Goal: Task Accomplishment & Management: Complete application form

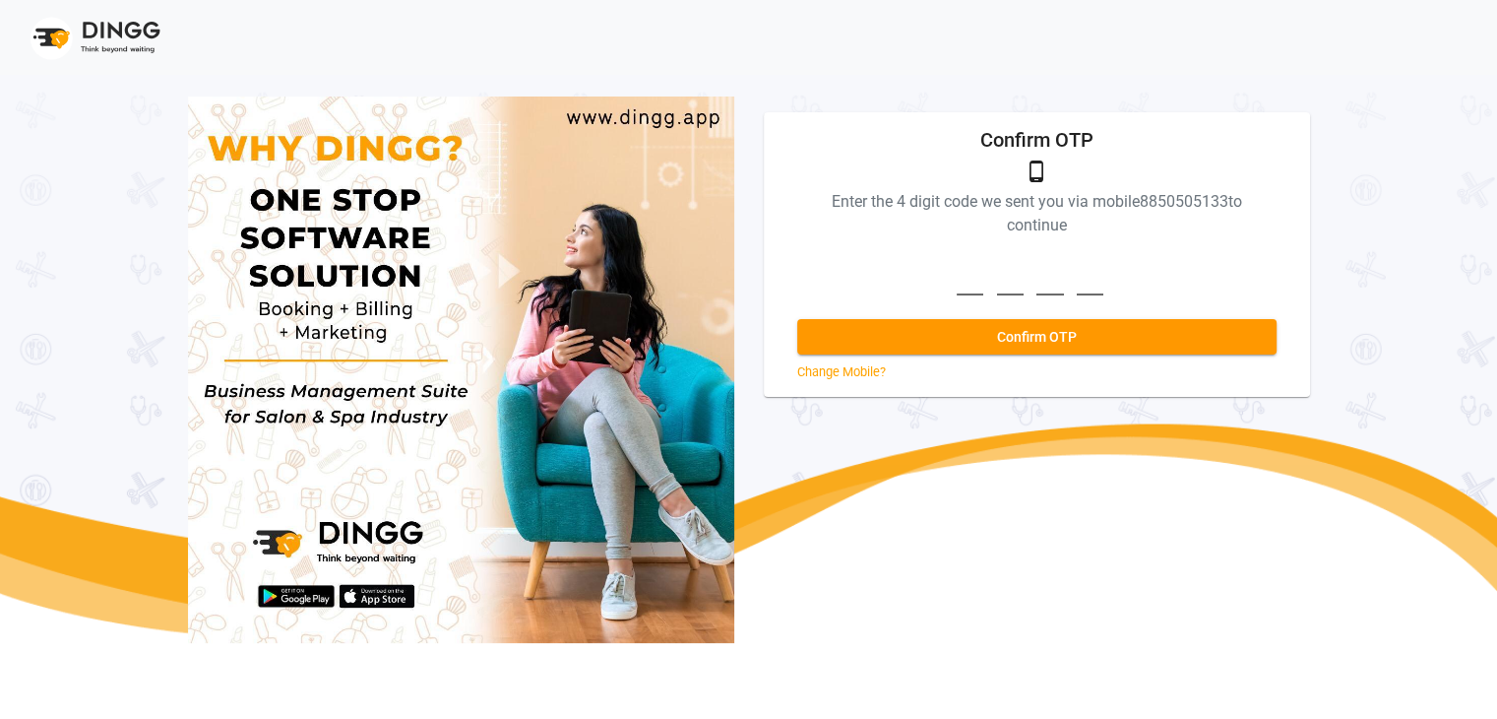
click at [971, 284] on input at bounding box center [1037, 268] width 160 height 54
type input "3265"
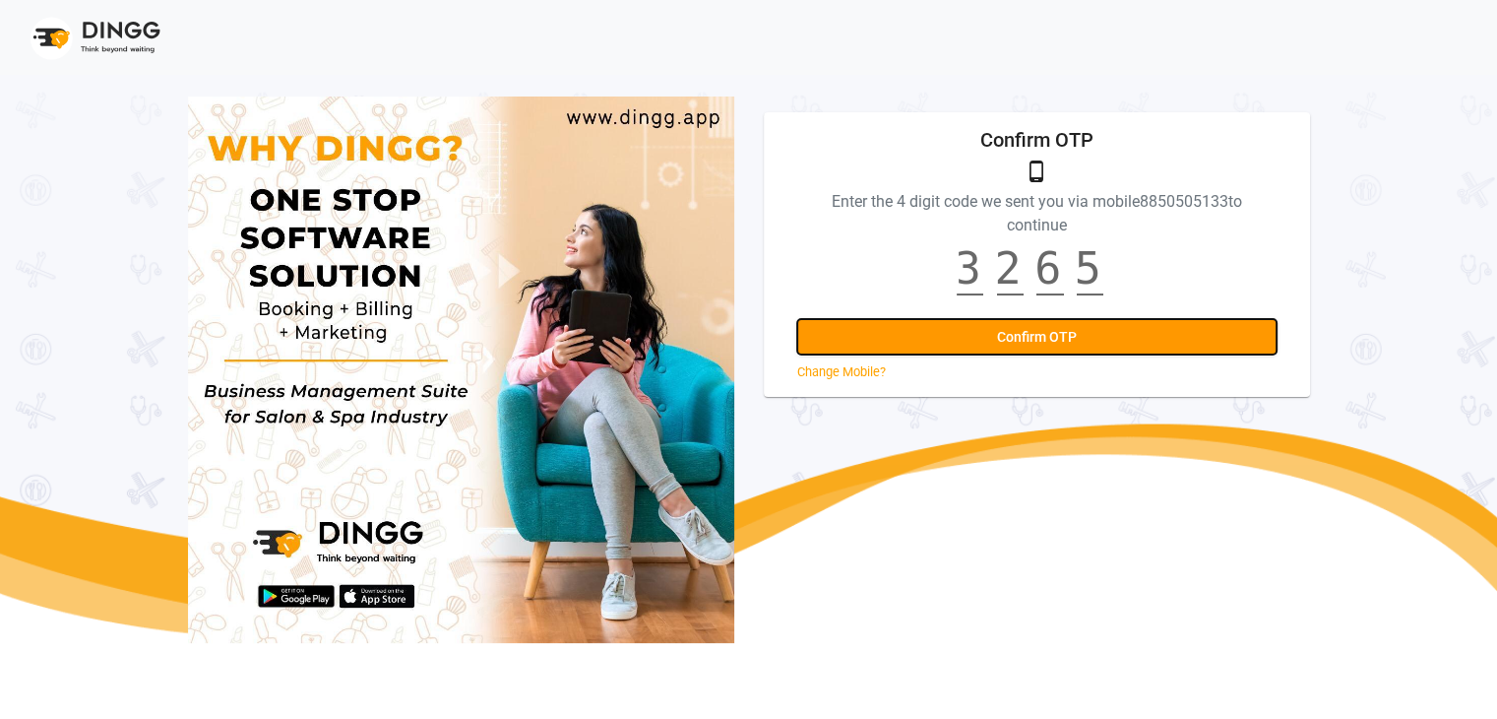
scroll to position [0, 0]
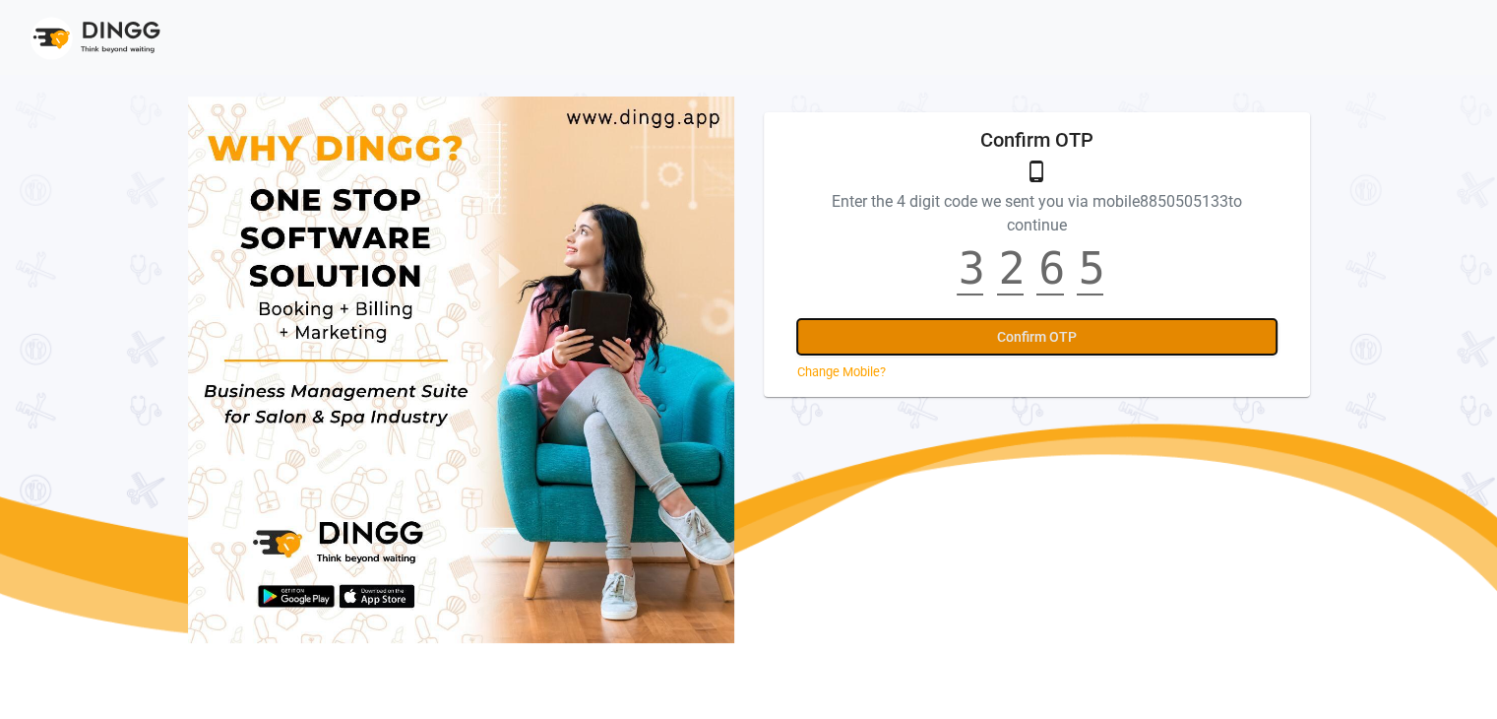
click at [1008, 331] on span "Confirm OTP" at bounding box center [1037, 337] width 80 height 16
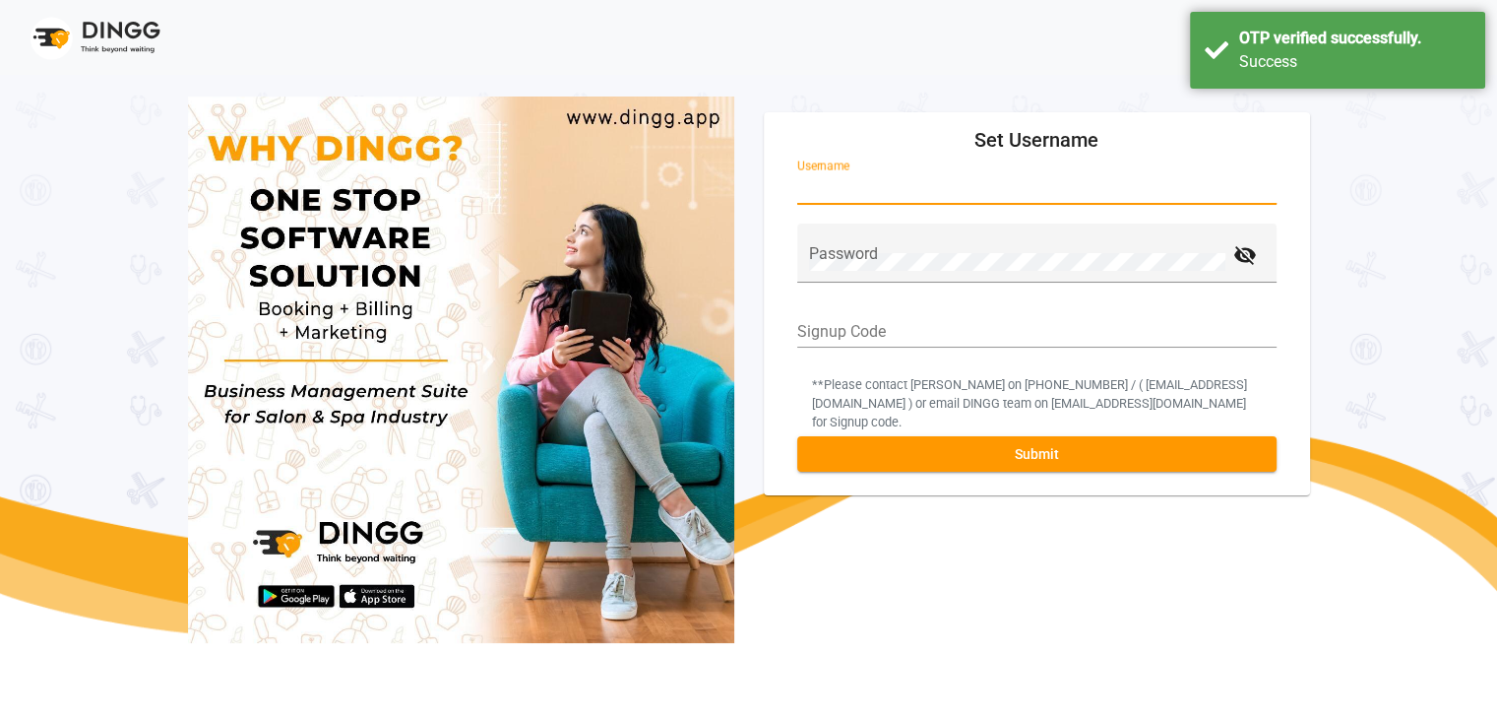
click at [905, 181] on input "Username" at bounding box center [1036, 188] width 479 height 18
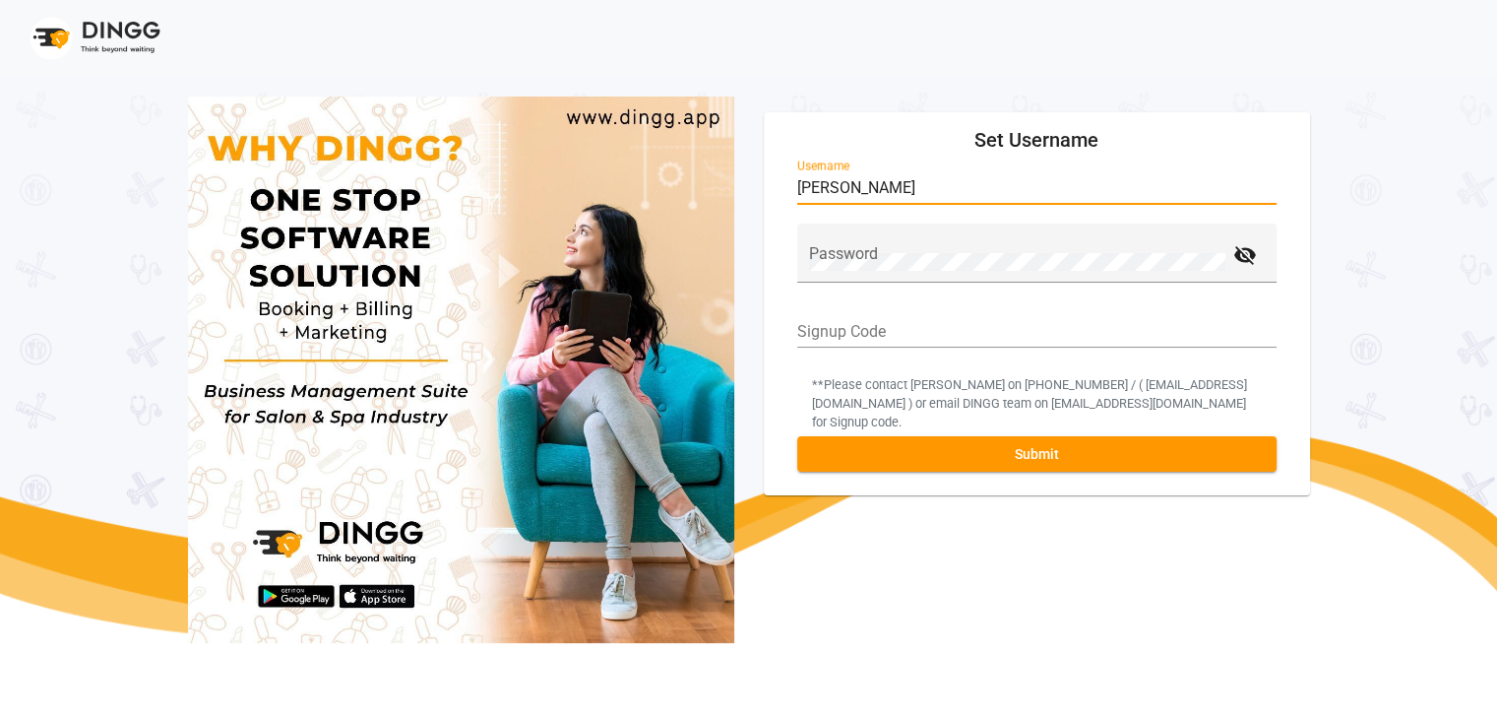
drag, startPoint x: 795, startPoint y: 189, endPoint x: 902, endPoint y: 196, distance: 106.5
click at [902, 196] on input "[PERSON_NAME]" at bounding box center [1036, 188] width 479 height 18
type input "[PERSON_NAME]"
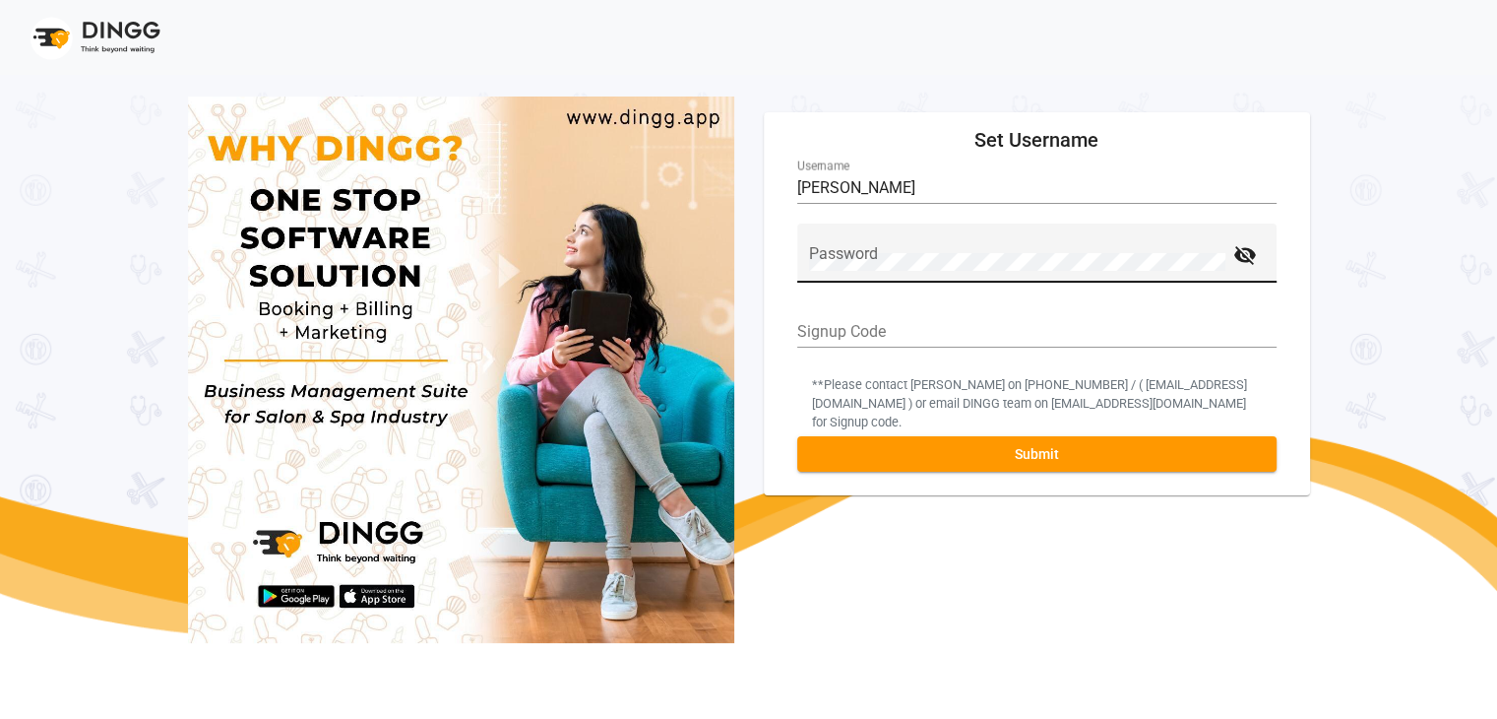
click at [913, 248] on div "Password" at bounding box center [1017, 259] width 416 height 46
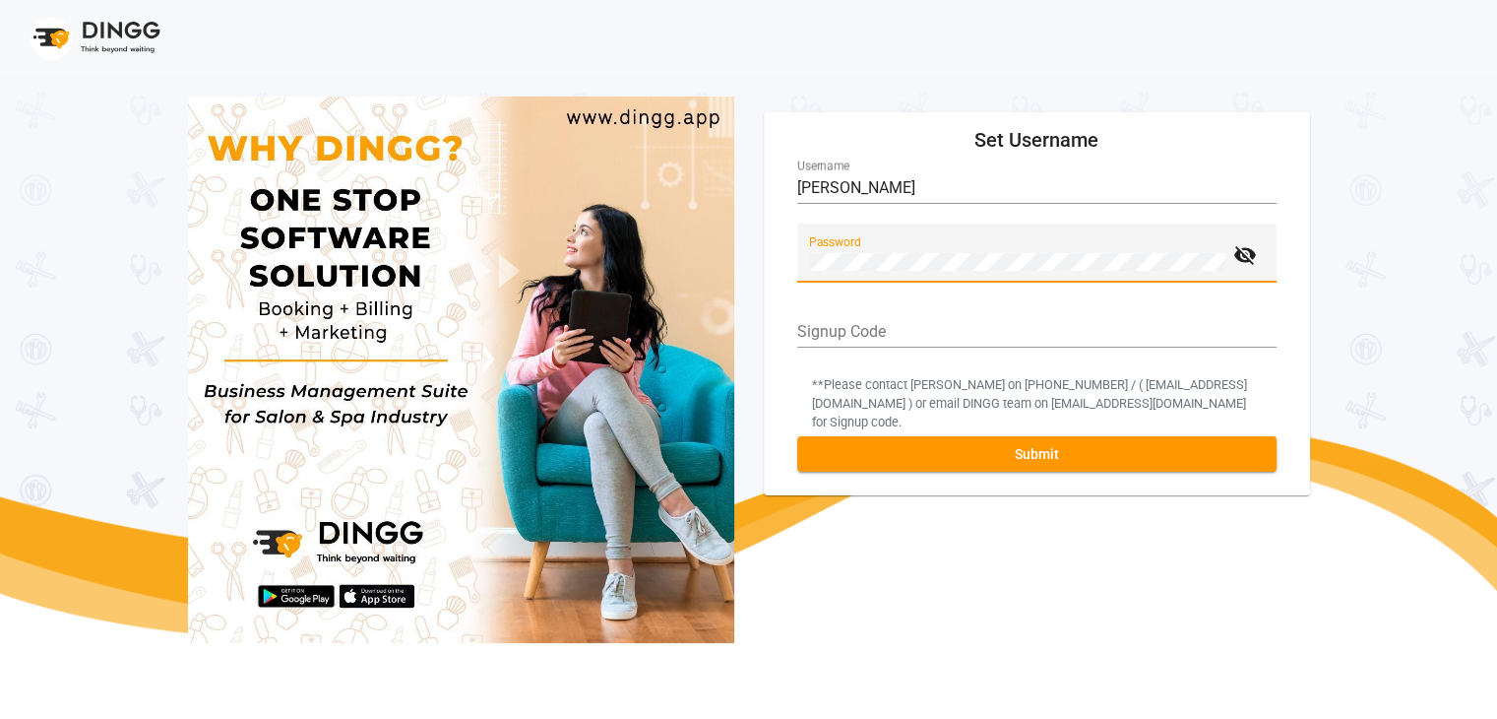
click at [825, 331] on input "Signup Code" at bounding box center [1036, 332] width 479 height 18
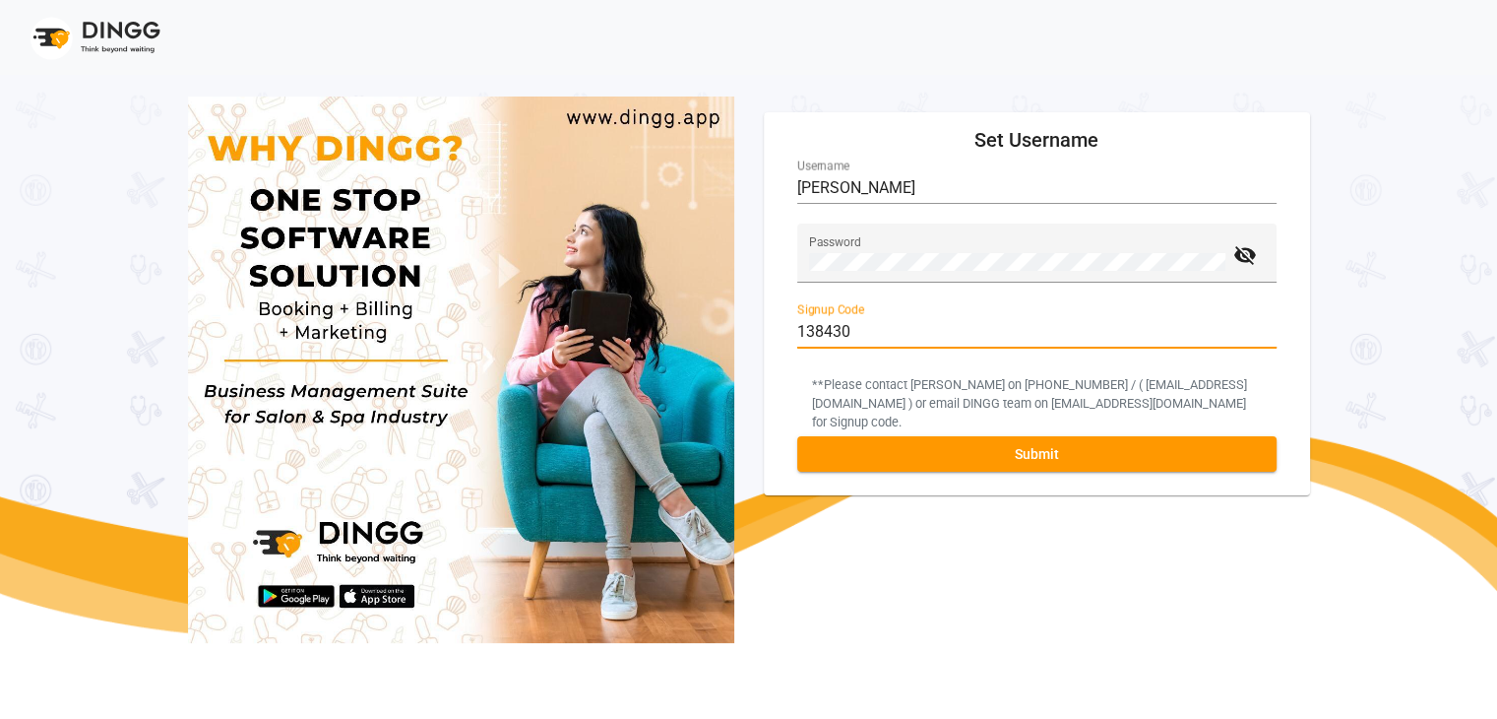
type input "138430"
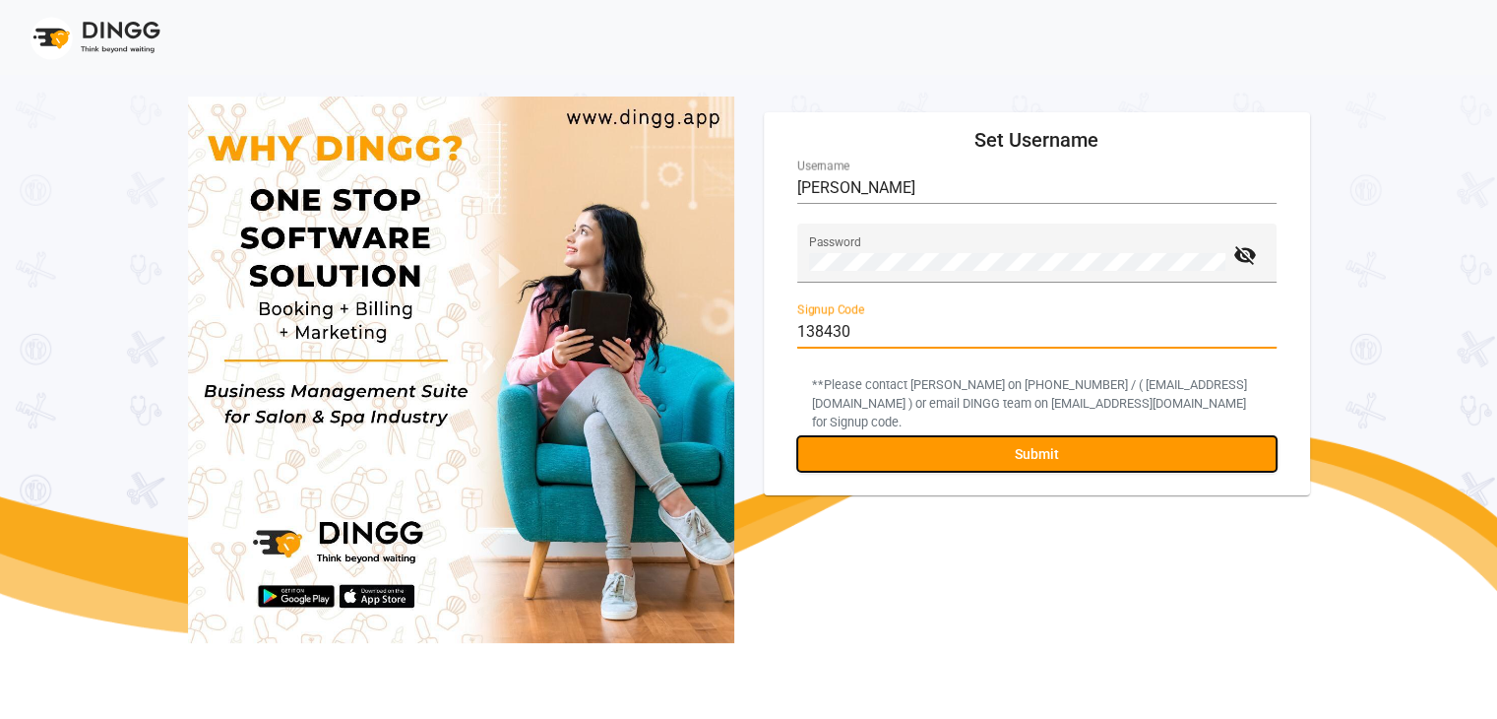
click at [917, 436] on button "Submit" at bounding box center [1036, 453] width 479 height 35
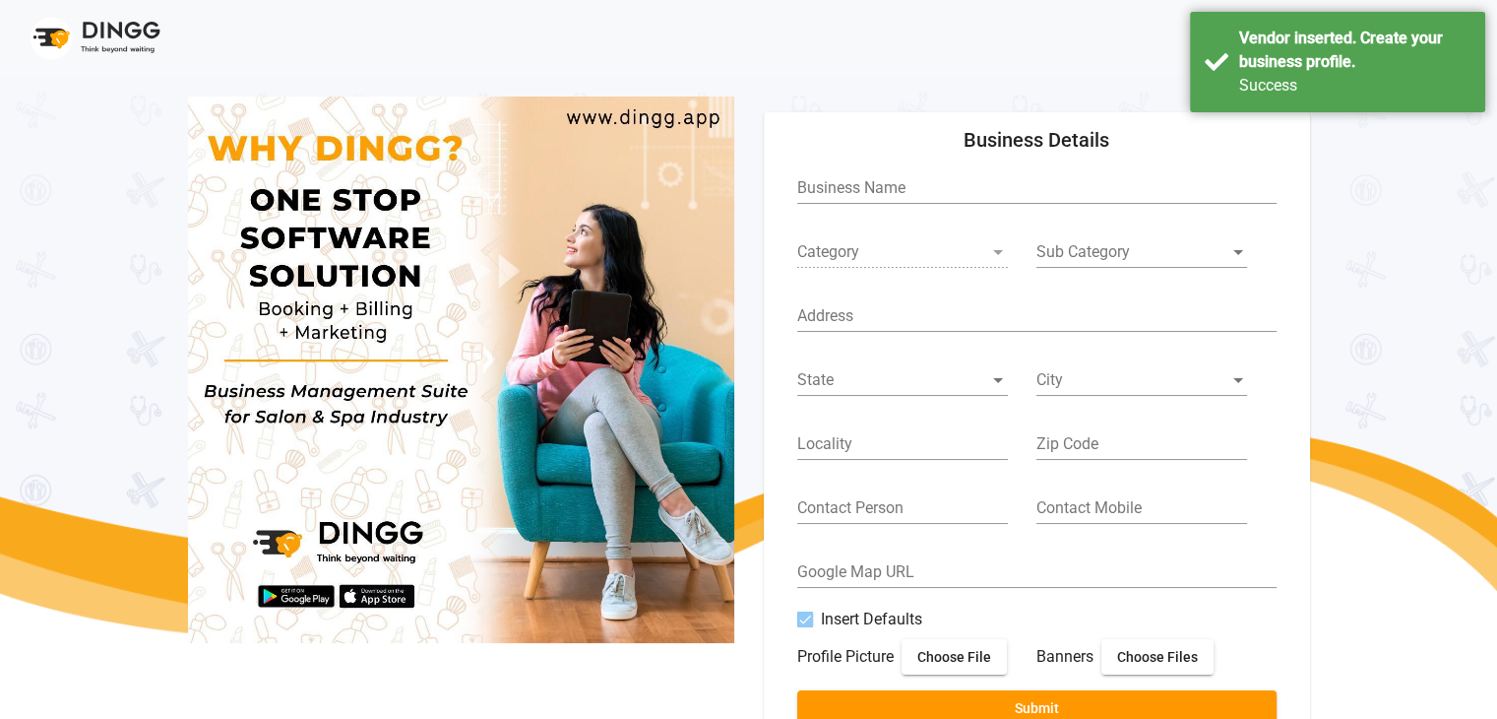
type input "Azone Nx Family Salon"
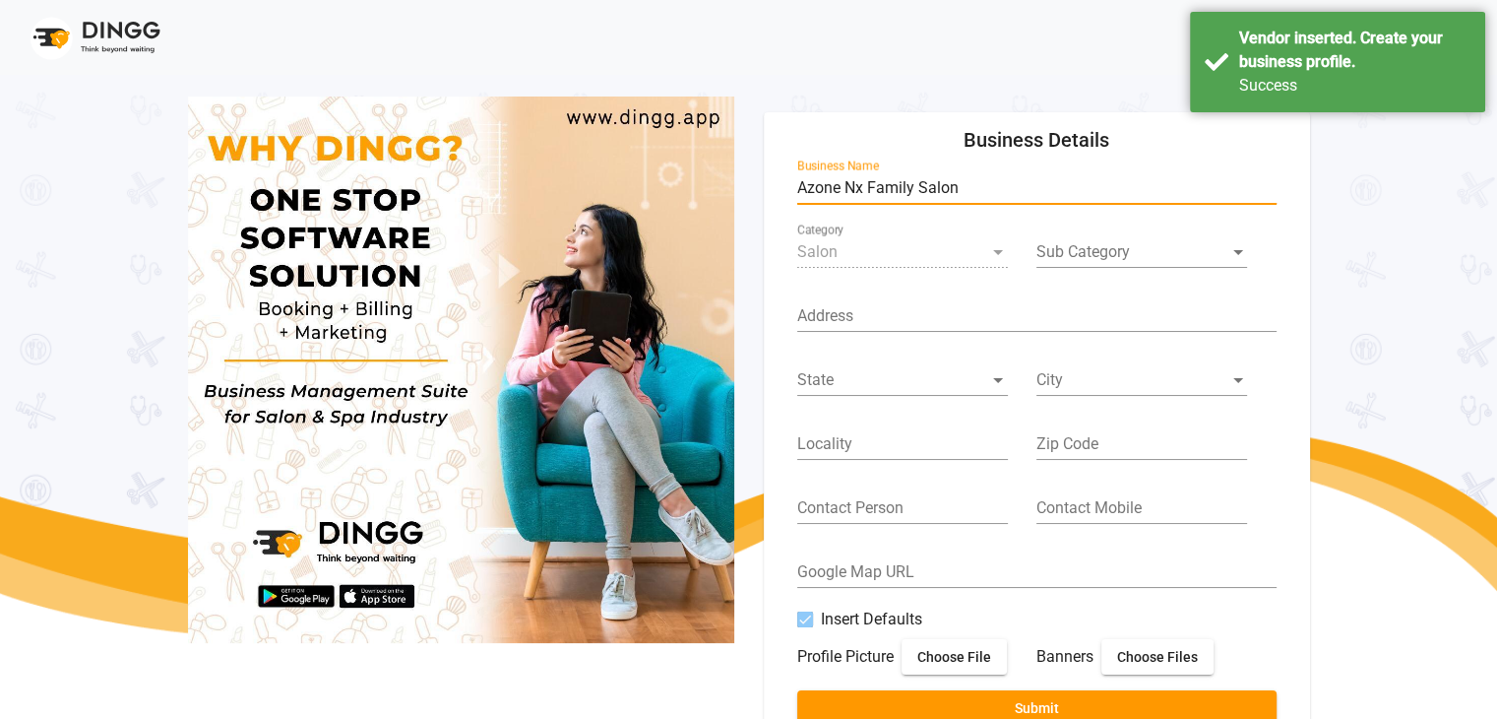
click at [897, 186] on input "Azone Nx Family Salon" at bounding box center [1036, 188] width 479 height 18
click at [1107, 252] on span at bounding box center [1133, 252] width 193 height 18
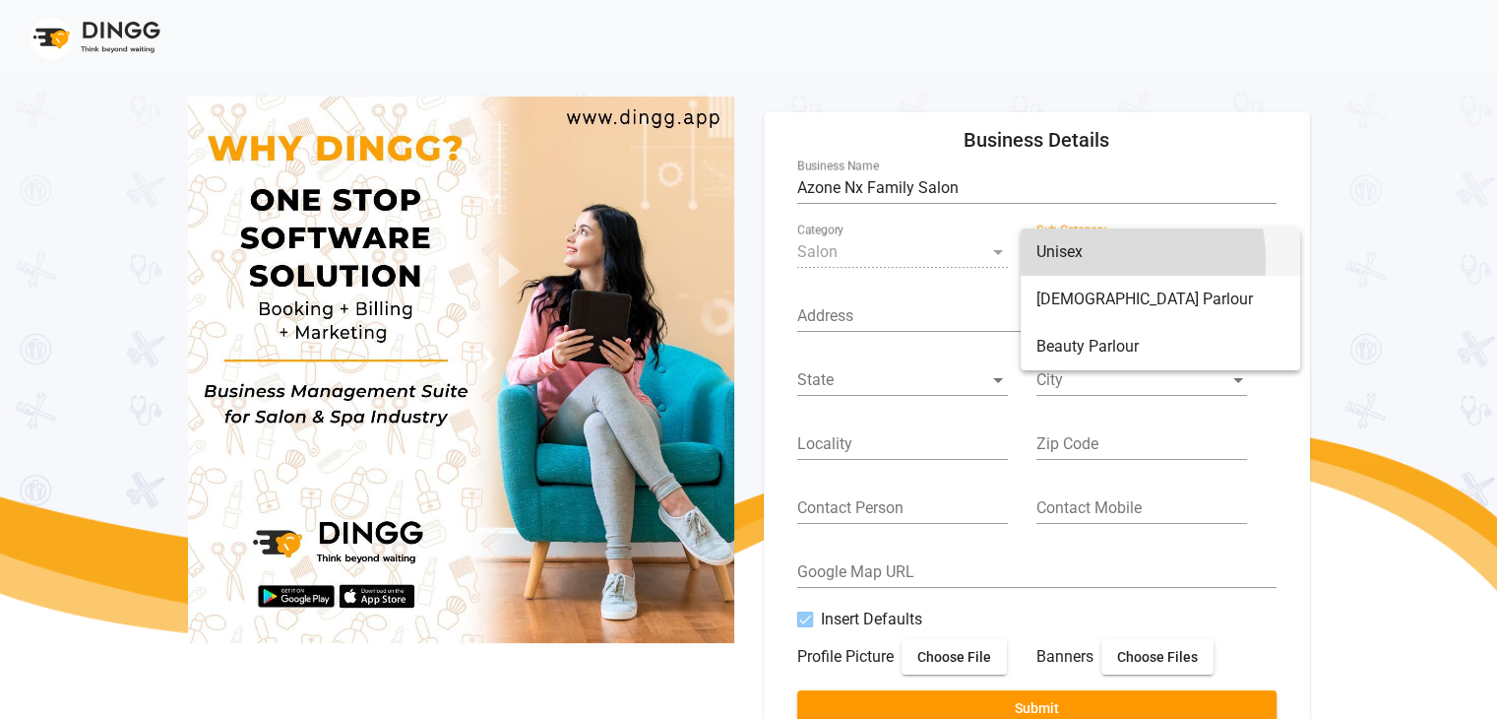
click at [1113, 259] on span "Unisex" at bounding box center [1161, 251] width 248 height 47
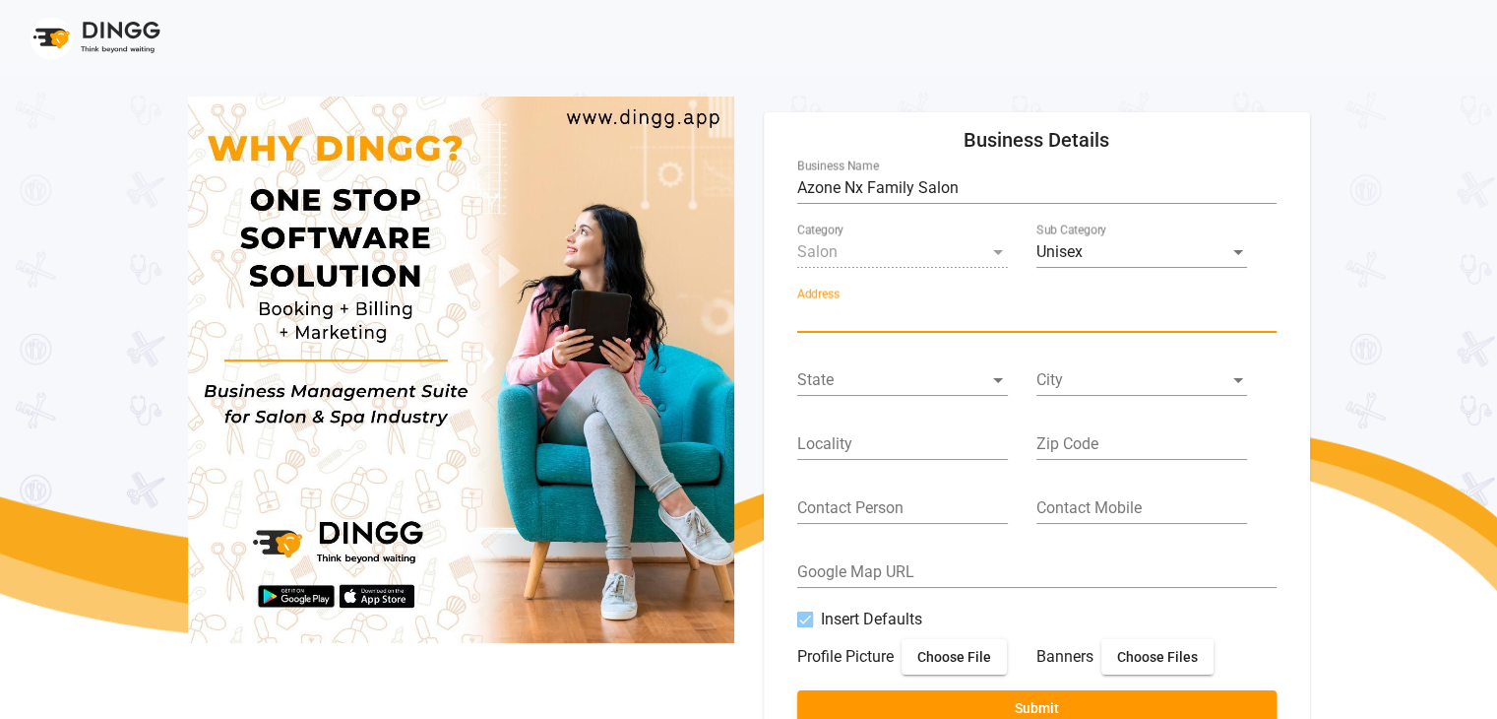
click at [811, 315] on input "Address" at bounding box center [1036, 316] width 479 height 18
type input "Shop [STREET_ADDRESS]"
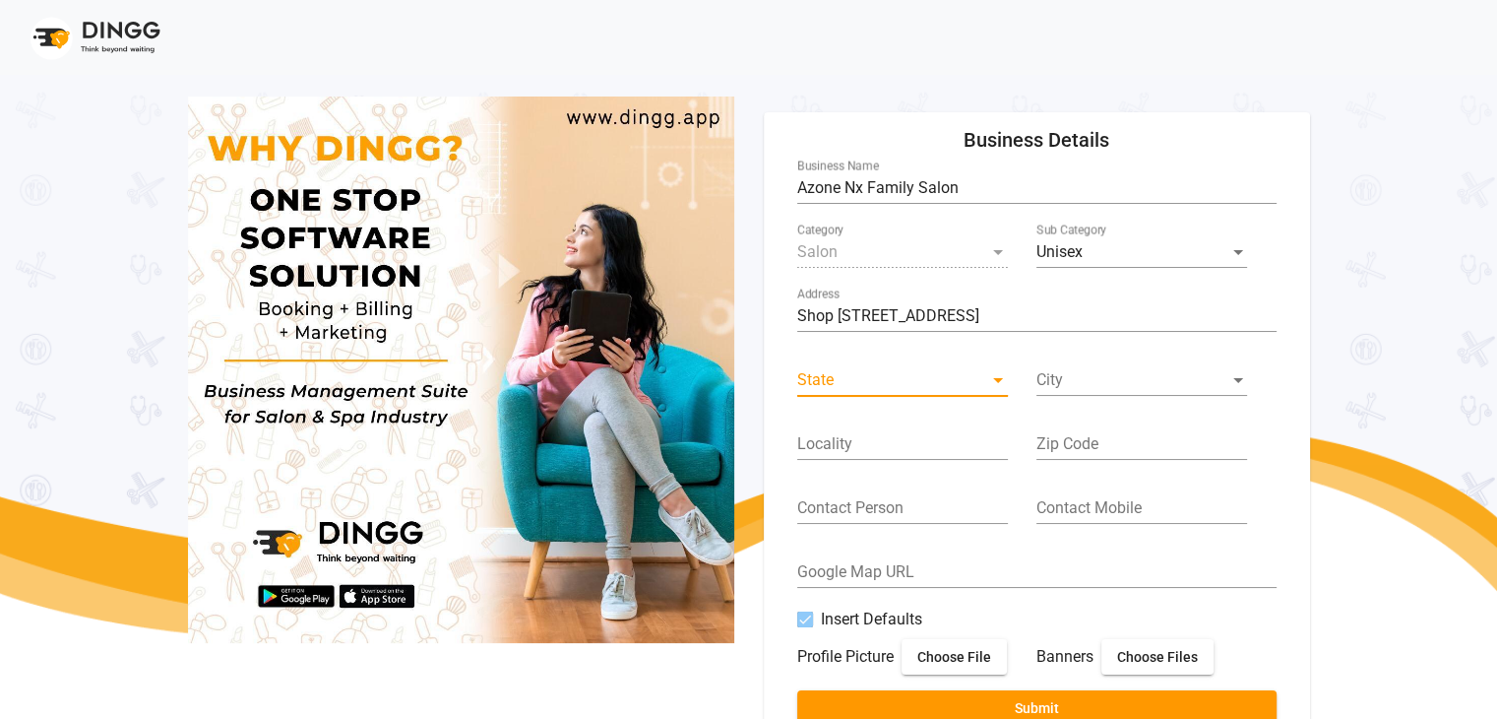
scroll to position [0, 0]
click at [858, 379] on span at bounding box center [893, 380] width 193 height 18
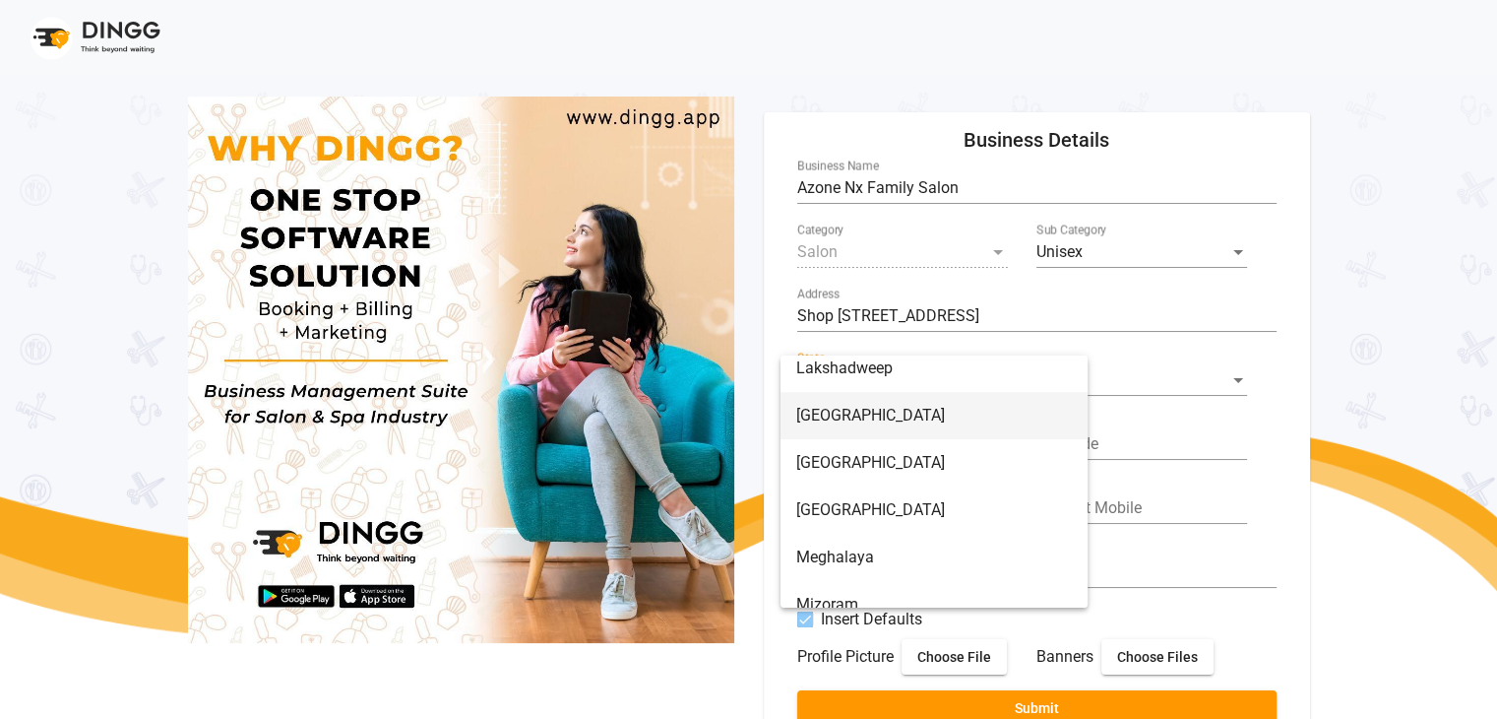
scroll to position [865, 0]
click at [890, 462] on span "[GEOGRAPHIC_DATA]" at bounding box center [934, 458] width 276 height 47
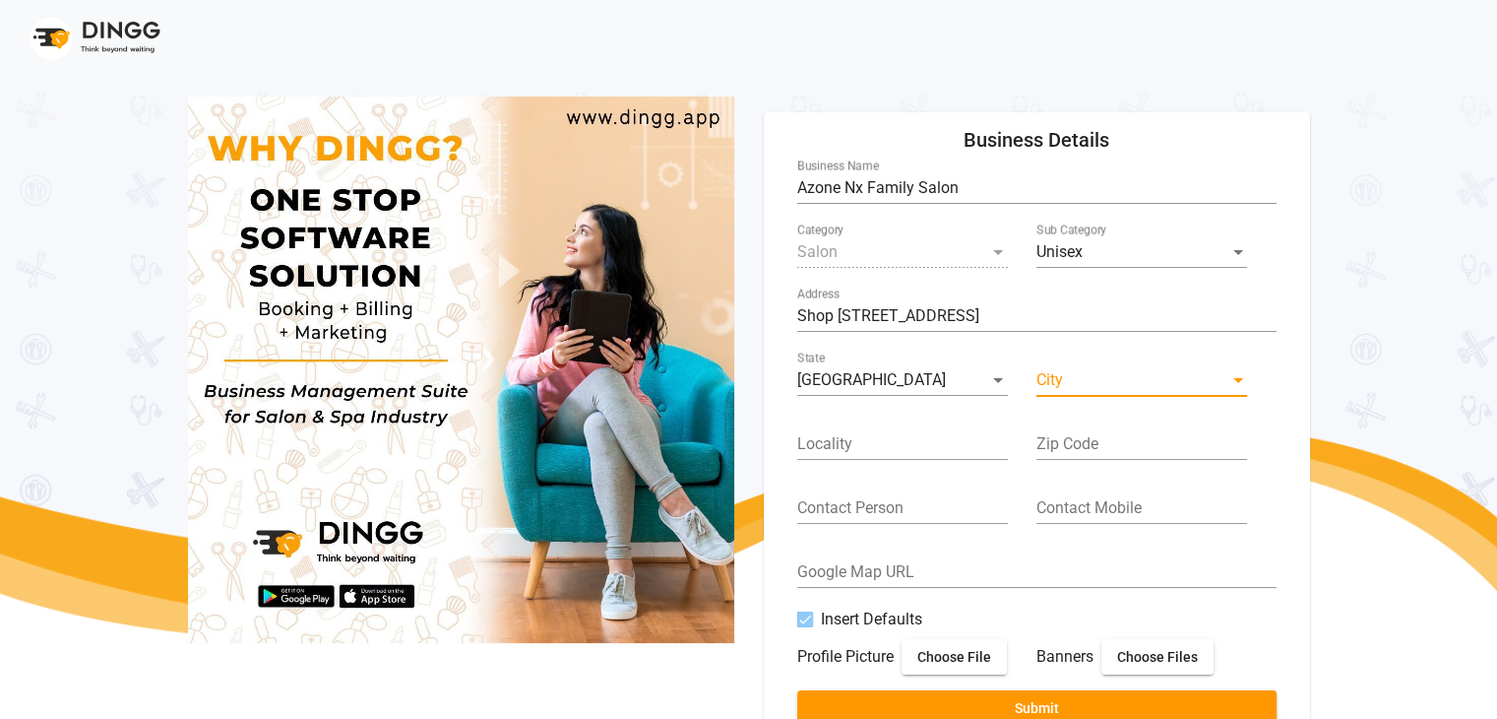
click at [1127, 380] on span at bounding box center [1133, 380] width 193 height 18
click at [1114, 379] on span at bounding box center [1133, 380] width 193 height 18
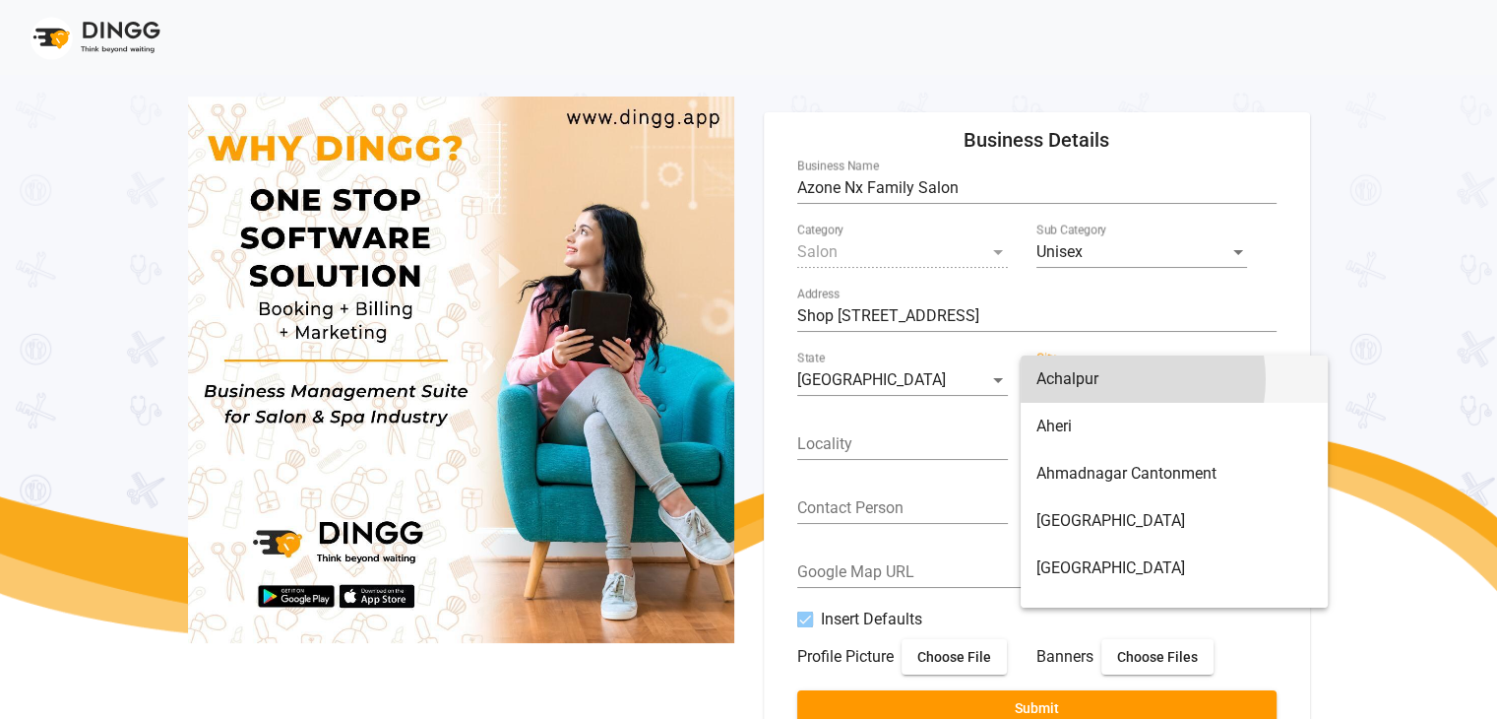
click at [1114, 379] on span "Achalpur" at bounding box center [1175, 378] width 276 height 47
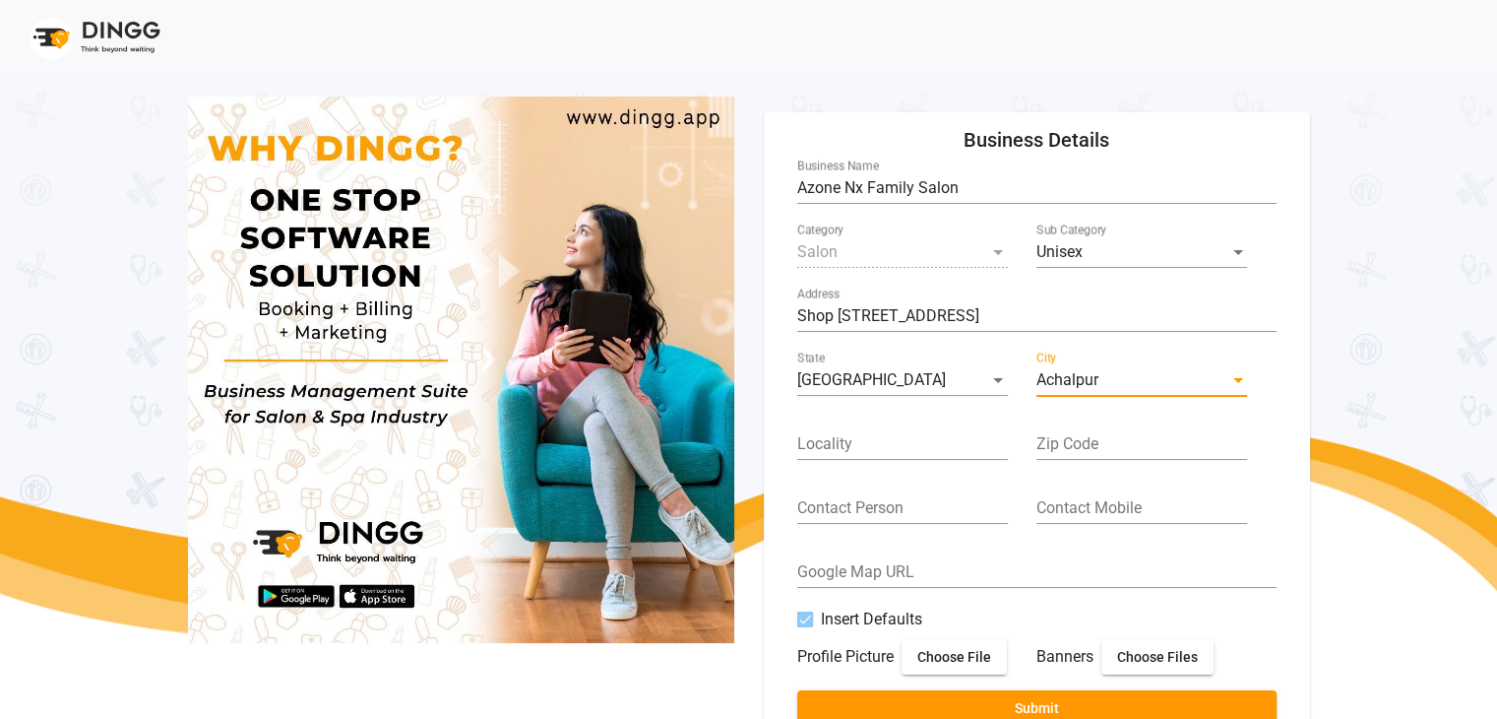
click at [1114, 379] on div "Achalpur" at bounding box center [1133, 380] width 193 height 18
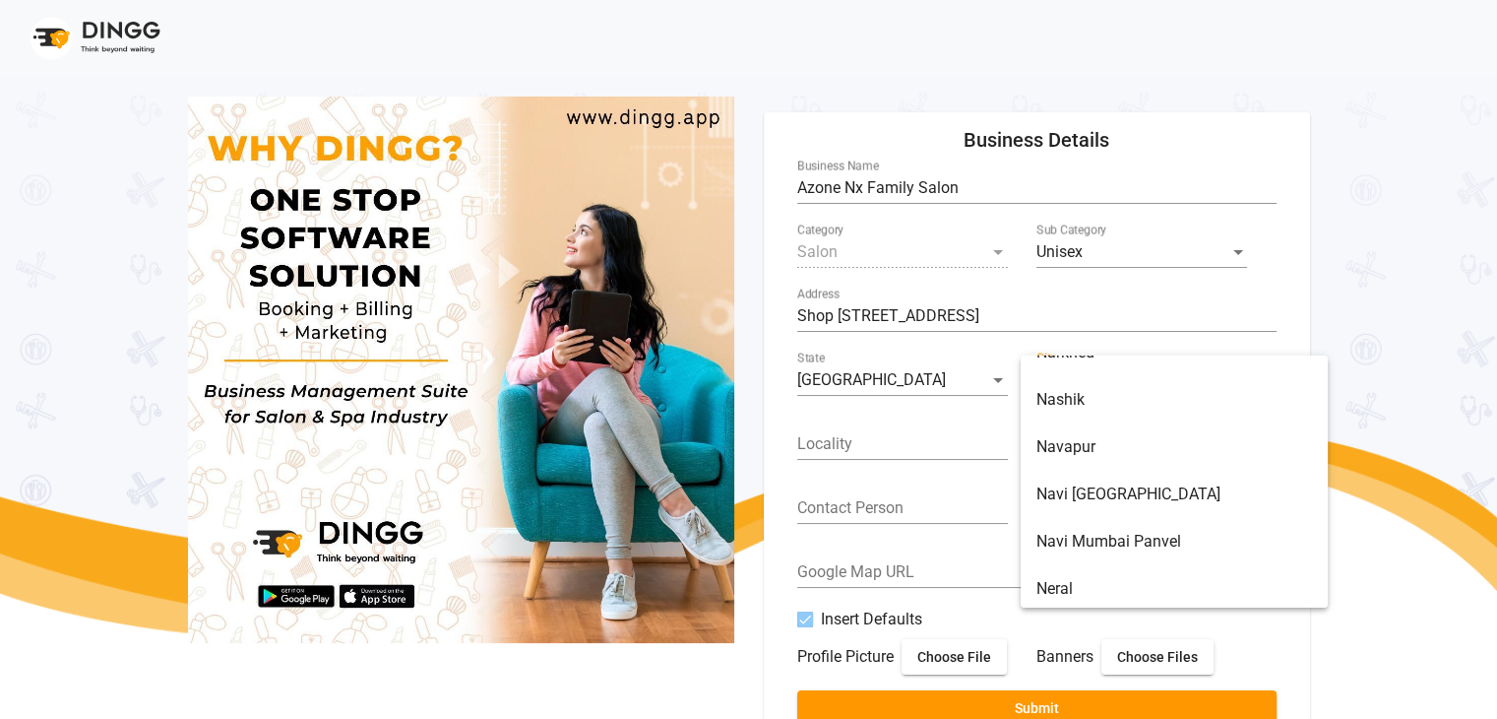
scroll to position [11790, 0]
click at [1110, 496] on span "Navi [GEOGRAPHIC_DATA]" at bounding box center [1175, 497] width 276 height 47
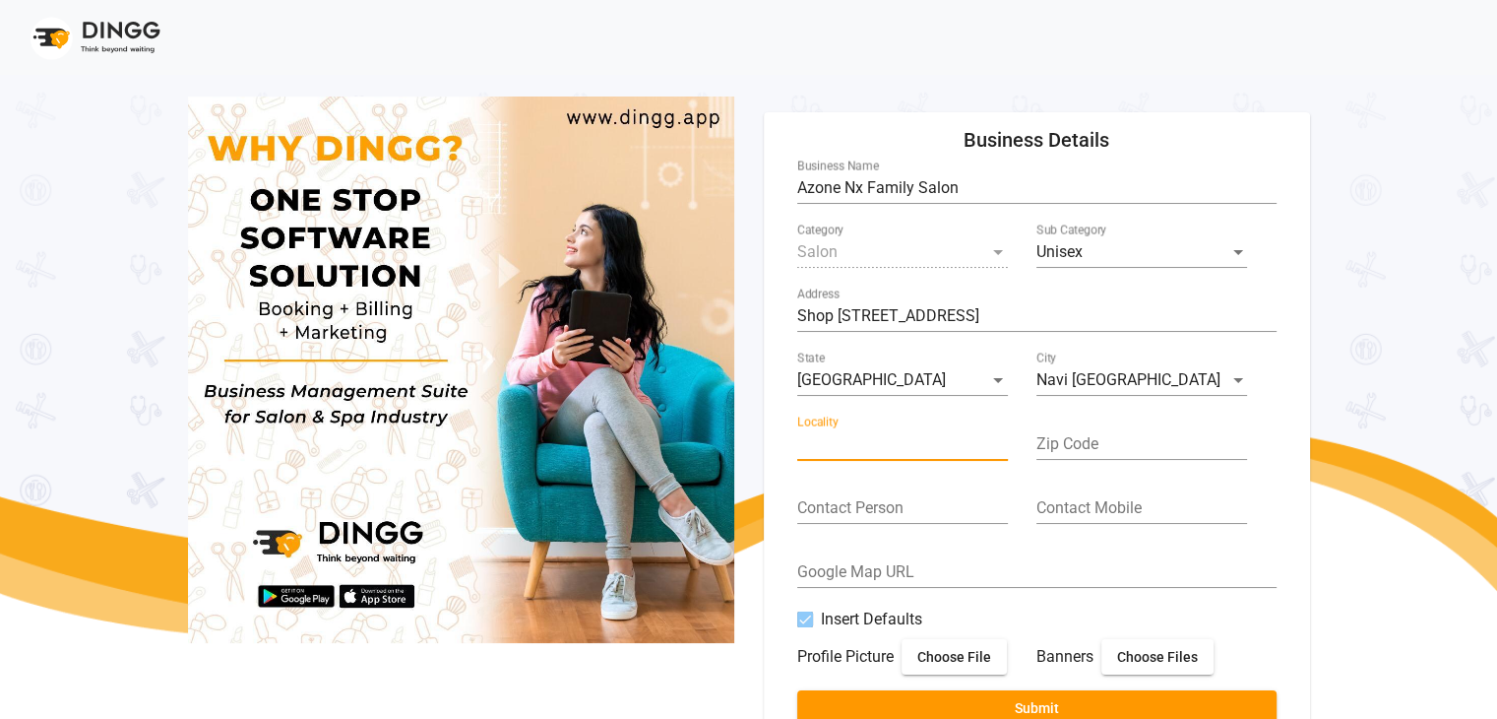
click at [858, 443] on input "Locality" at bounding box center [902, 444] width 211 height 18
drag, startPoint x: 1189, startPoint y: 311, endPoint x: 1127, endPoint y: 317, distance: 62.3
click at [1127, 317] on input "Shop [STREET_ADDRESS]" at bounding box center [1036, 316] width 479 height 18
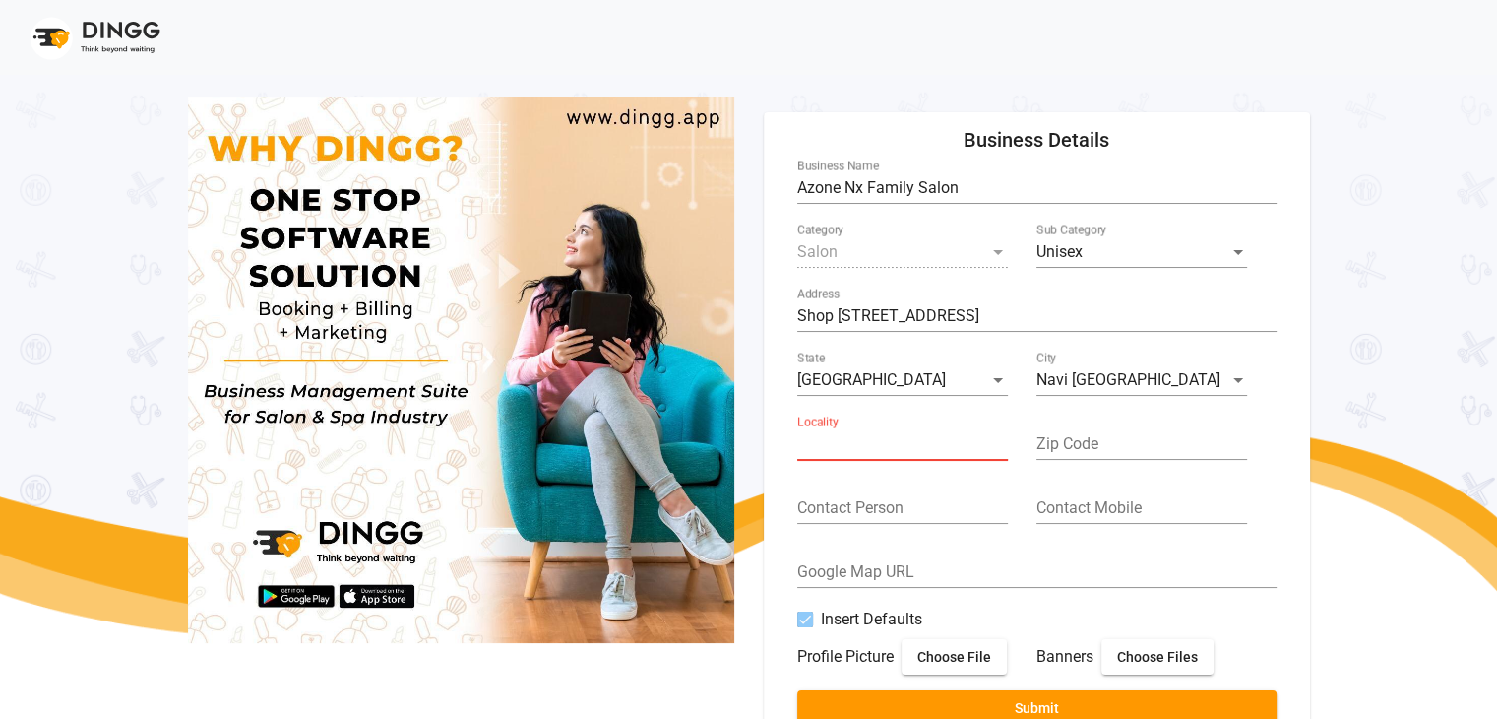
click at [918, 435] on input "Locality" at bounding box center [902, 444] width 211 height 18
paste input "koparkhairane"
type input "koparkhairane"
drag, startPoint x: 1225, startPoint y: 316, endPoint x: 1283, endPoint y: 320, distance: 58.2
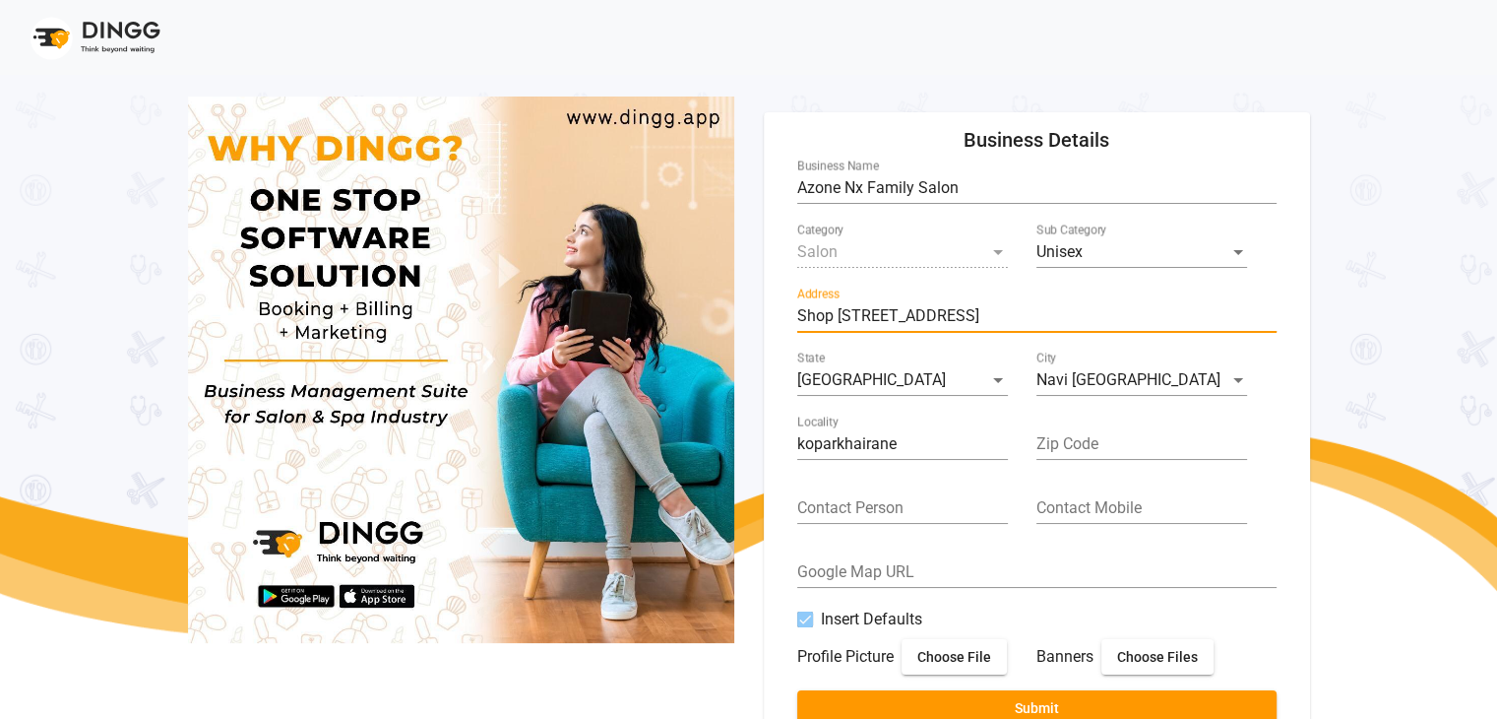
click at [1283, 320] on form "Azone Nx Family Salon Business Name Salon Category Unisex Sub Category Shop [ST…" at bounding box center [1037, 446] width 497 height 574
click at [1101, 442] on input "Zip Code" at bounding box center [1142, 444] width 211 height 18
paste input "400709"
type input "400709"
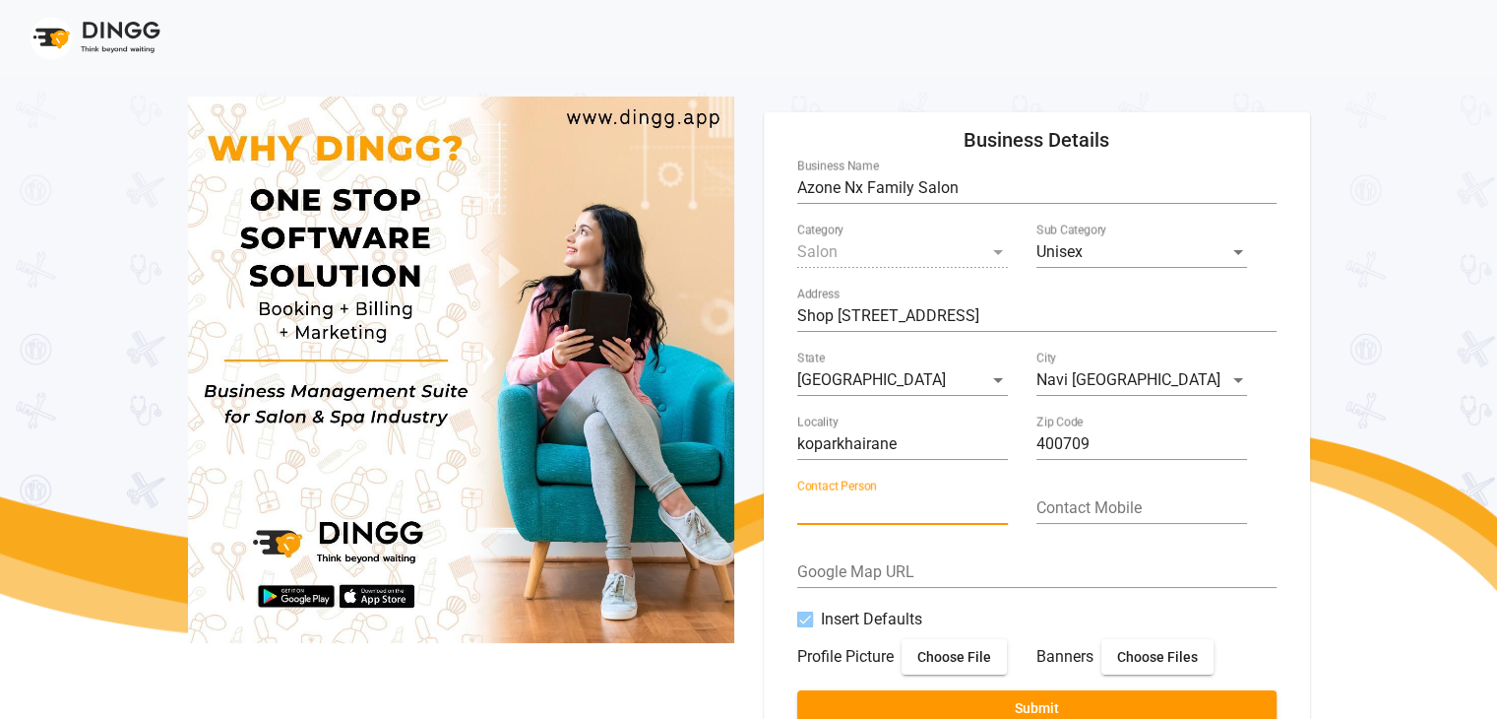
click at [845, 502] on input "Contact Person" at bounding box center [902, 508] width 211 height 18
type input "aslam"
click at [1051, 505] on input "Contact Mobile" at bounding box center [1142, 508] width 211 height 18
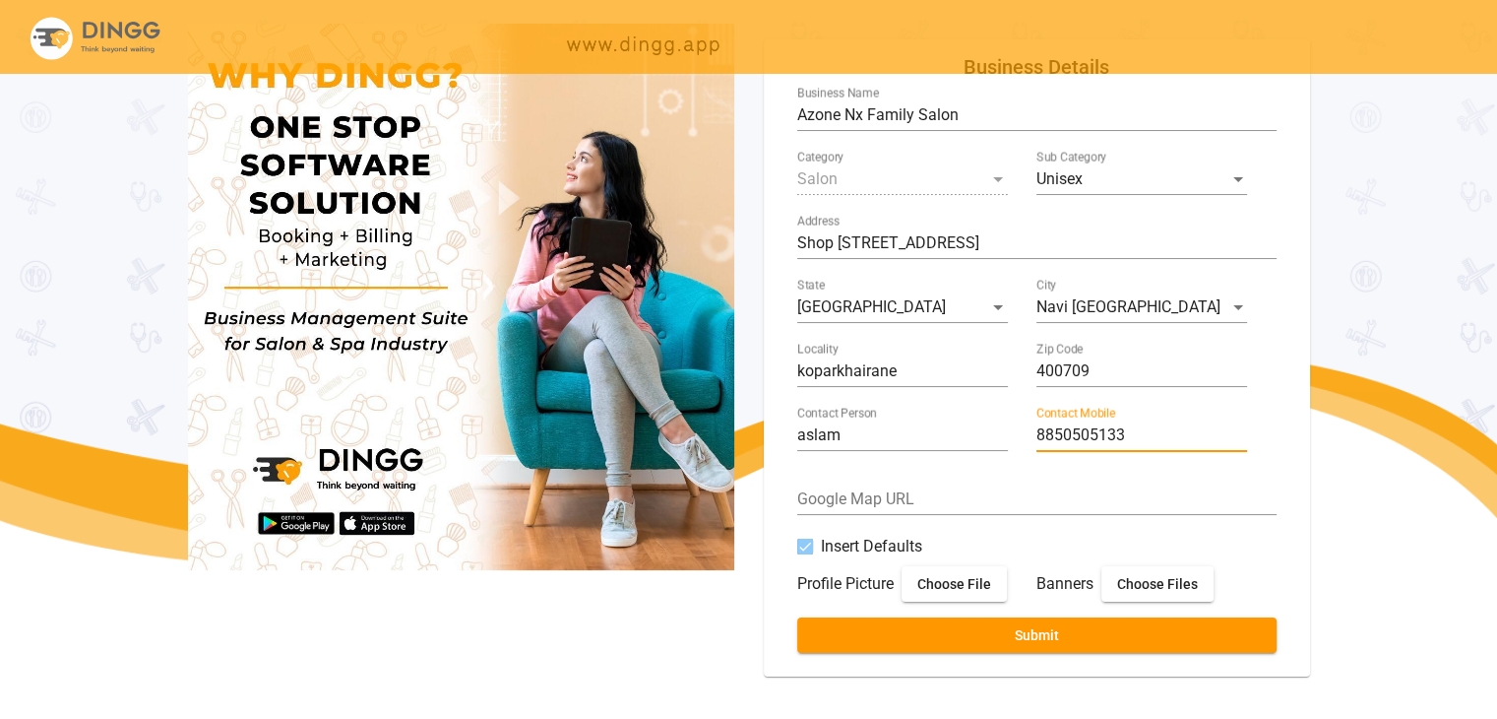
type input "8850505133"
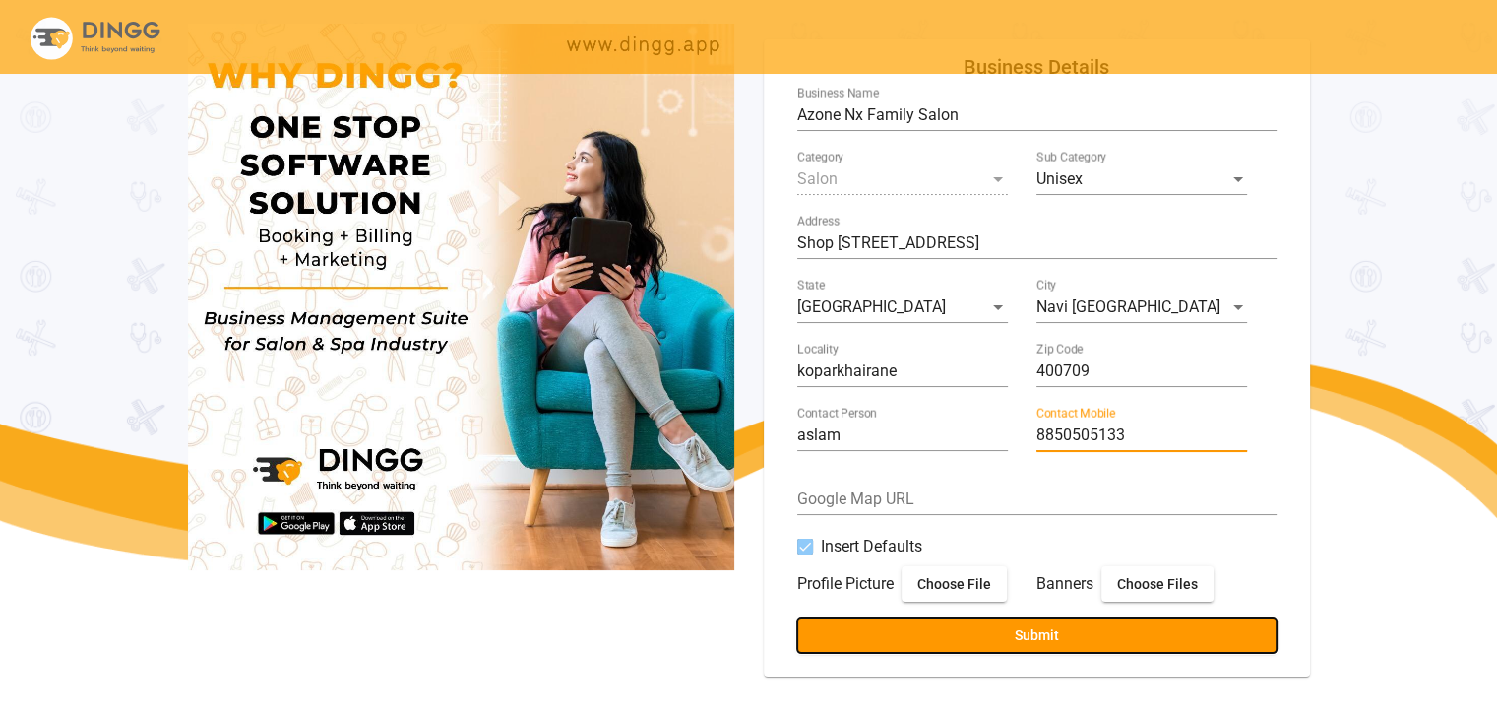
click at [1080, 627] on button "Submit" at bounding box center [1036, 634] width 479 height 35
